Goal: Find specific page/section: Find specific page/section

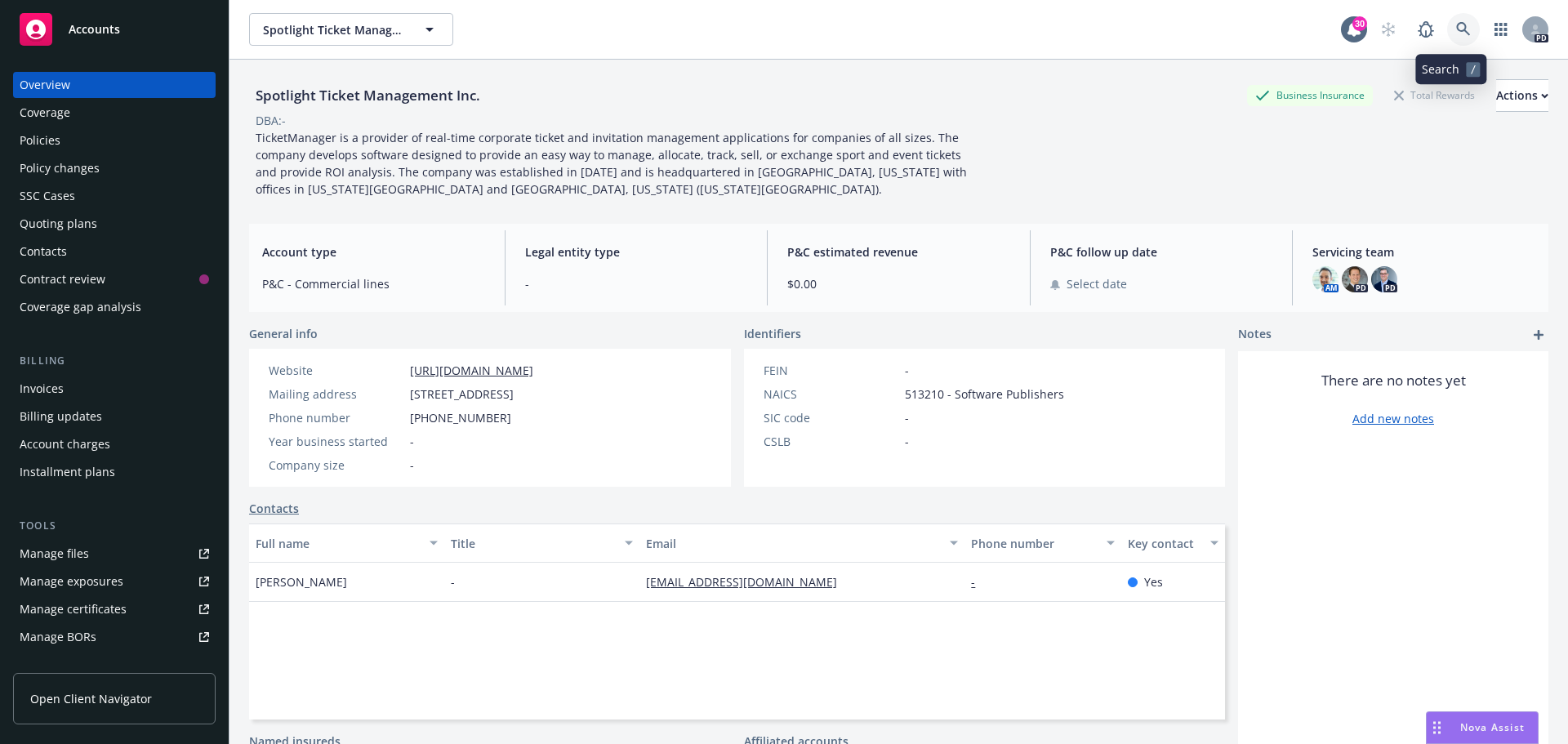
click at [1456, 23] on icon at bounding box center [1464, 30] width 15 height 15
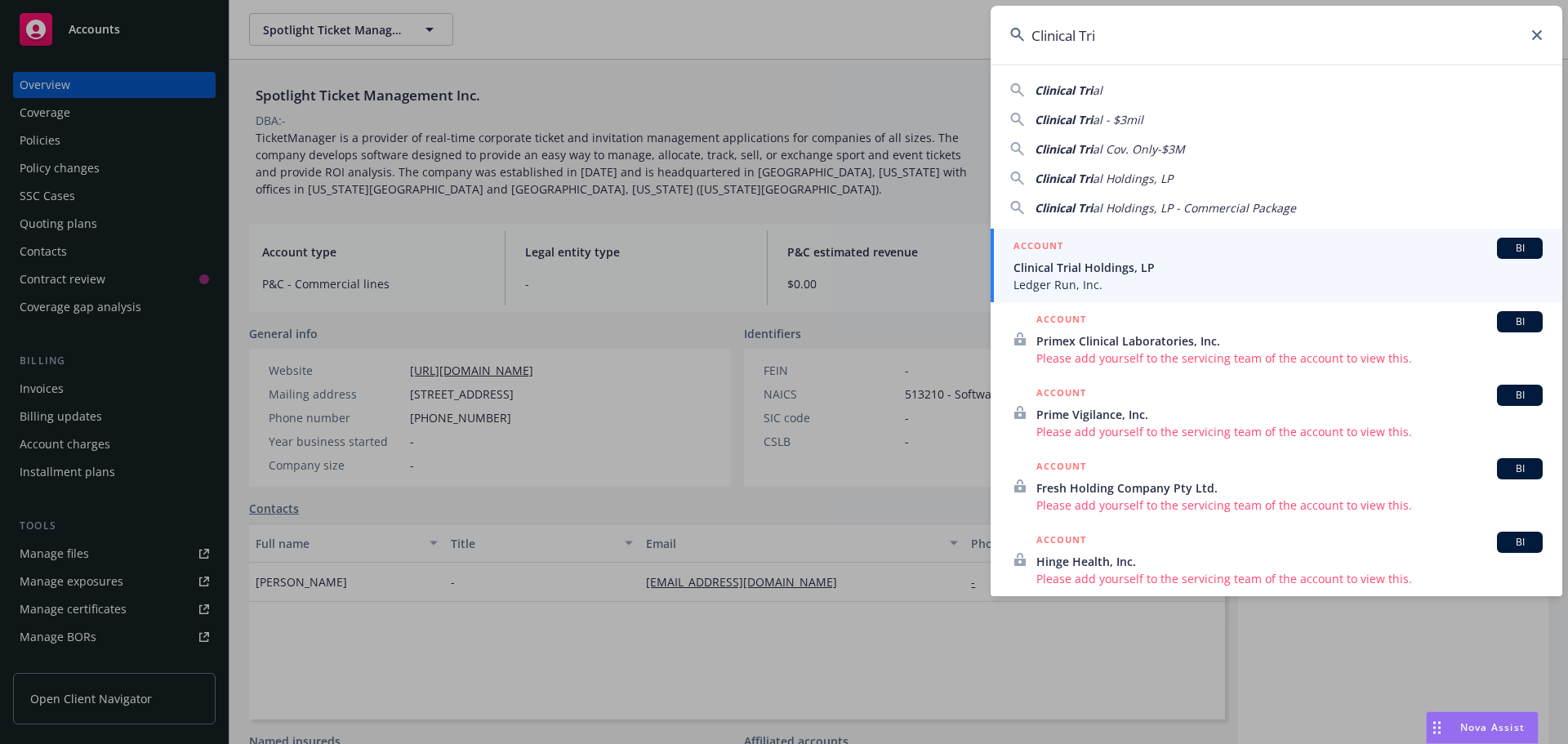
type input "Clinical Tri"
click at [1147, 265] on span "Clinical Trial Holdings, LP" at bounding box center [1278, 268] width 529 height 17
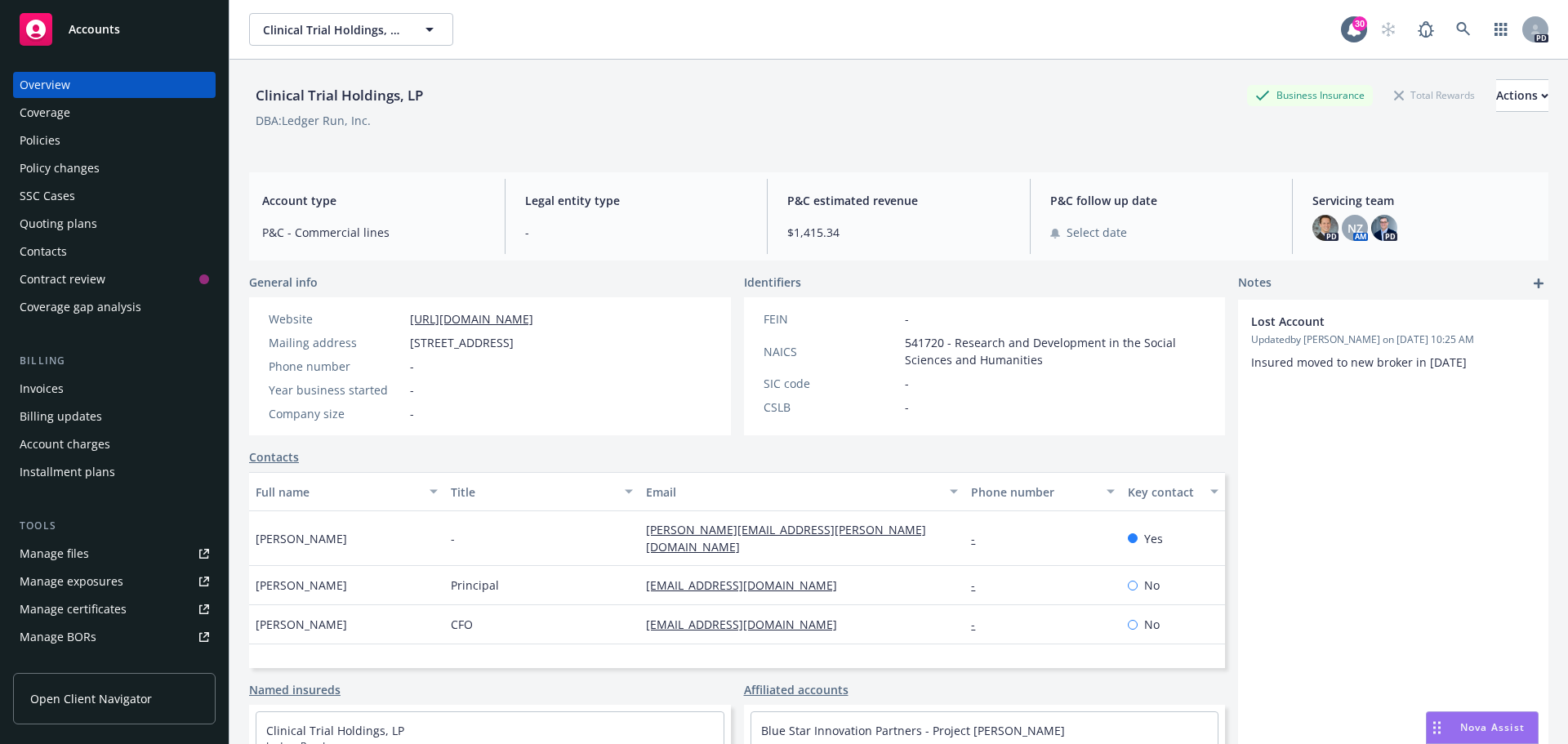
click at [111, 142] on div "Policies" at bounding box center [114, 140] width 190 height 26
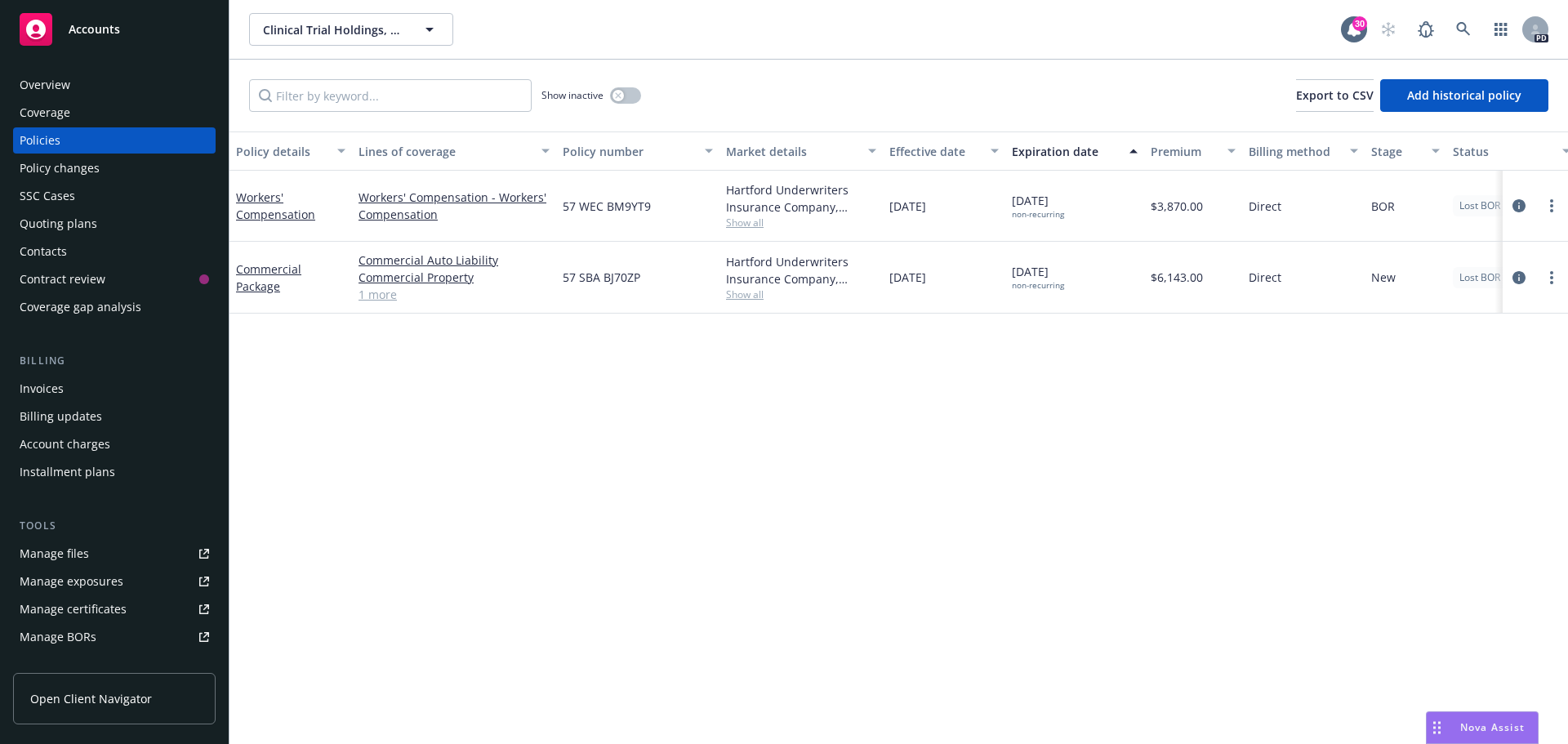
click at [387, 293] on link "1 more" at bounding box center [455, 294] width 191 height 17
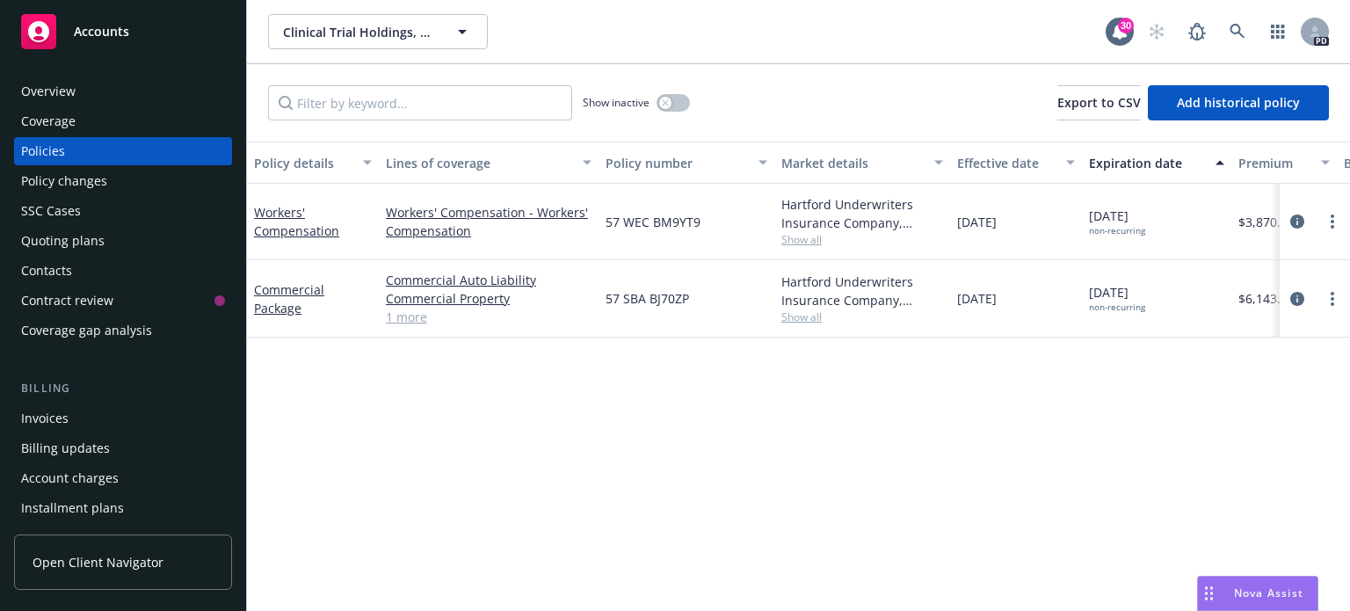
click at [406, 316] on link "1 more" at bounding box center [489, 317] width 206 height 18
